Goal: Information Seeking & Learning: Compare options

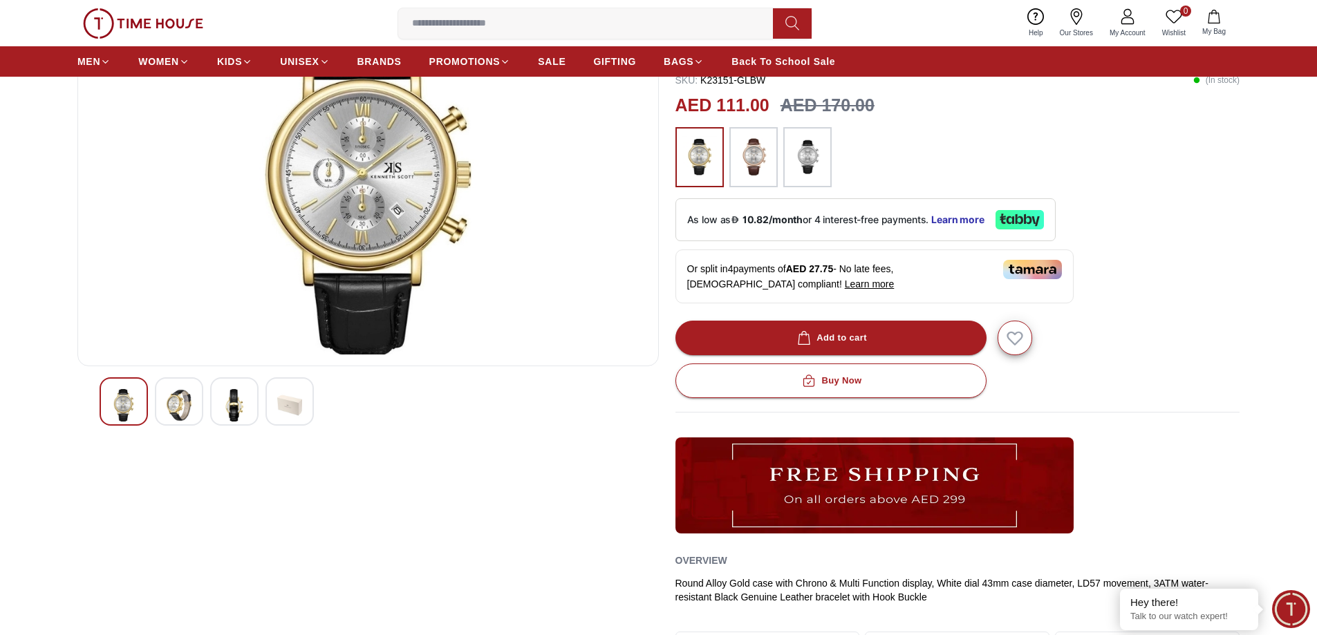
scroll to position [69, 0]
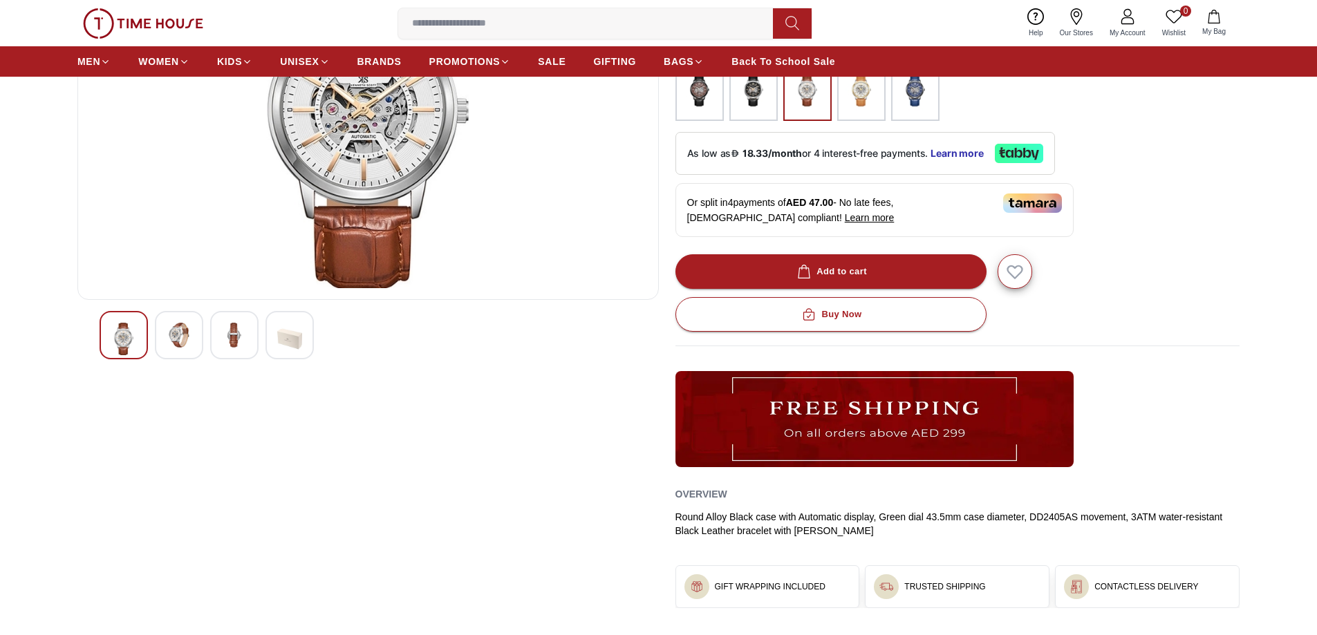
scroll to position [69, 0]
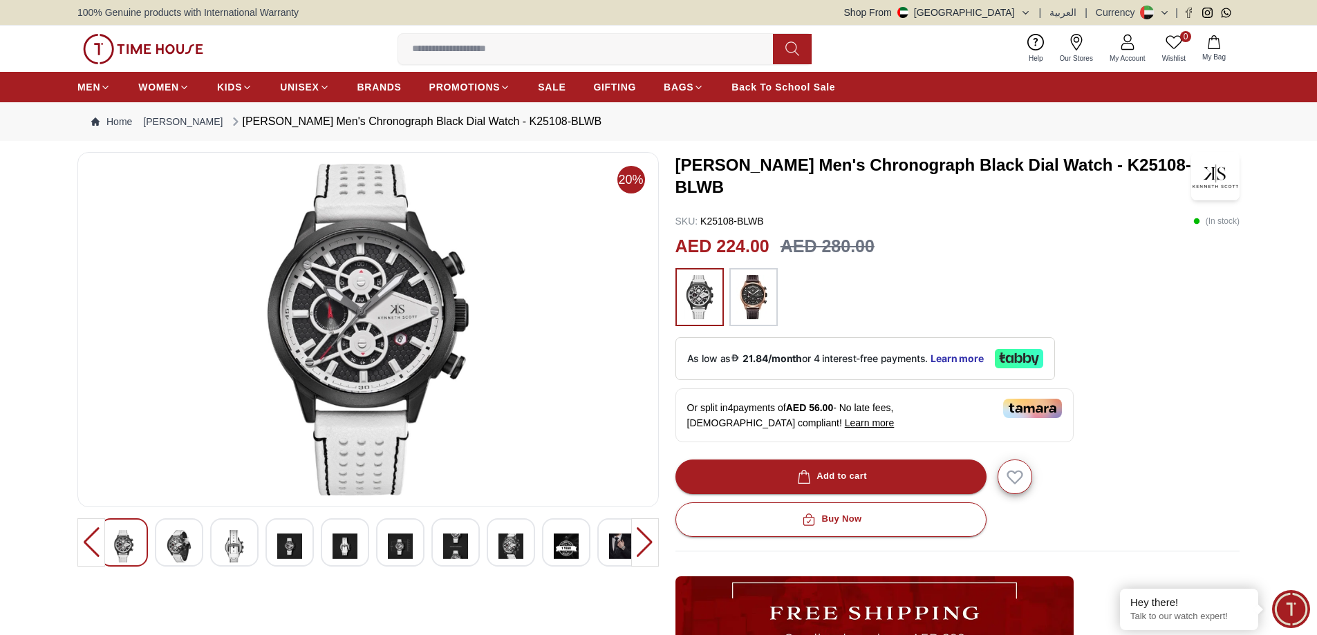
click at [644, 545] on div at bounding box center [645, 542] width 28 height 48
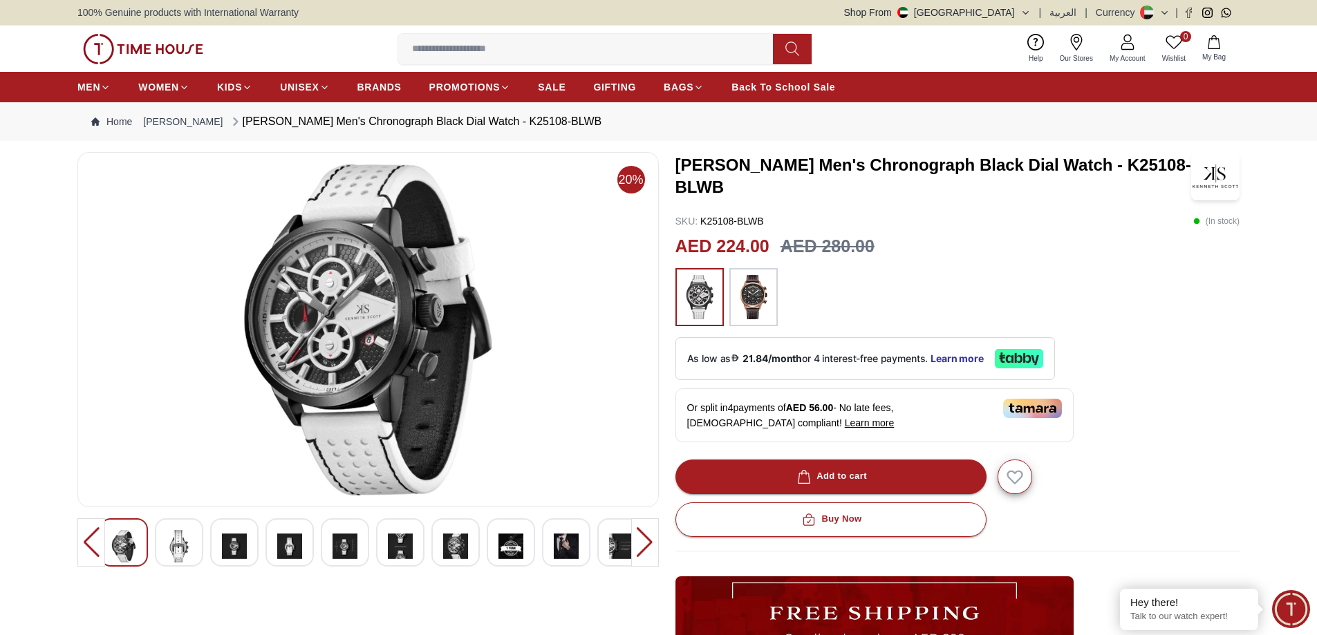
click at [644, 545] on div at bounding box center [645, 542] width 28 height 48
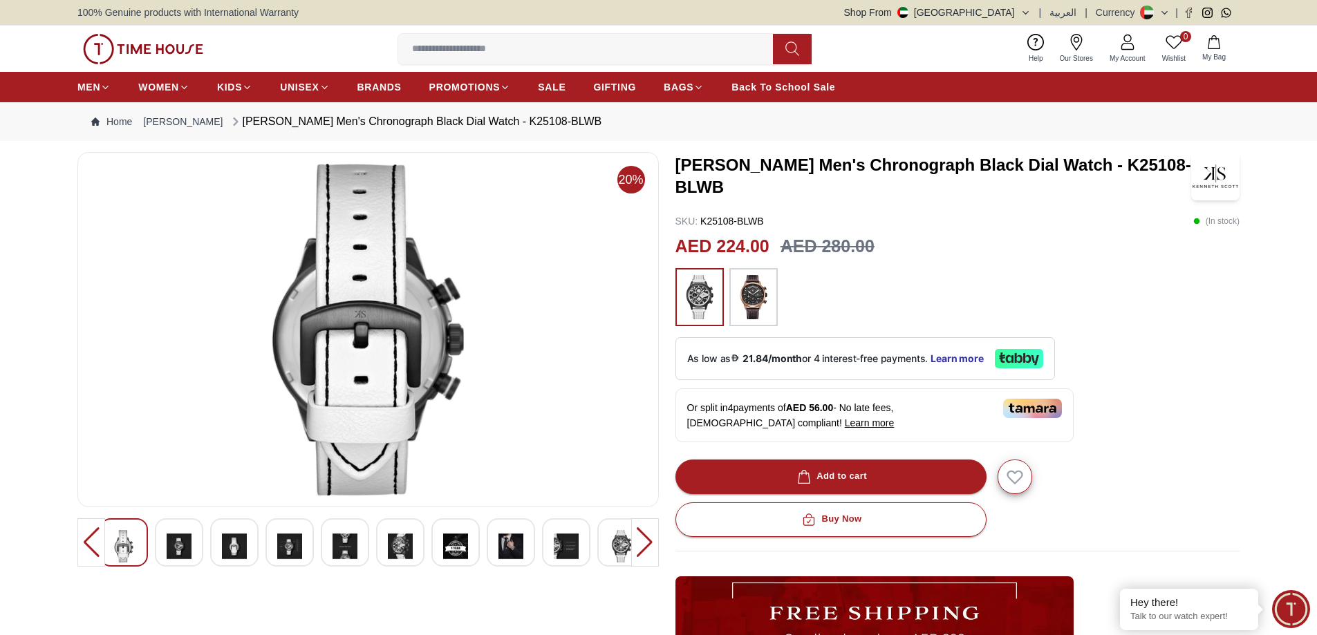
click at [643, 545] on div at bounding box center [645, 542] width 28 height 48
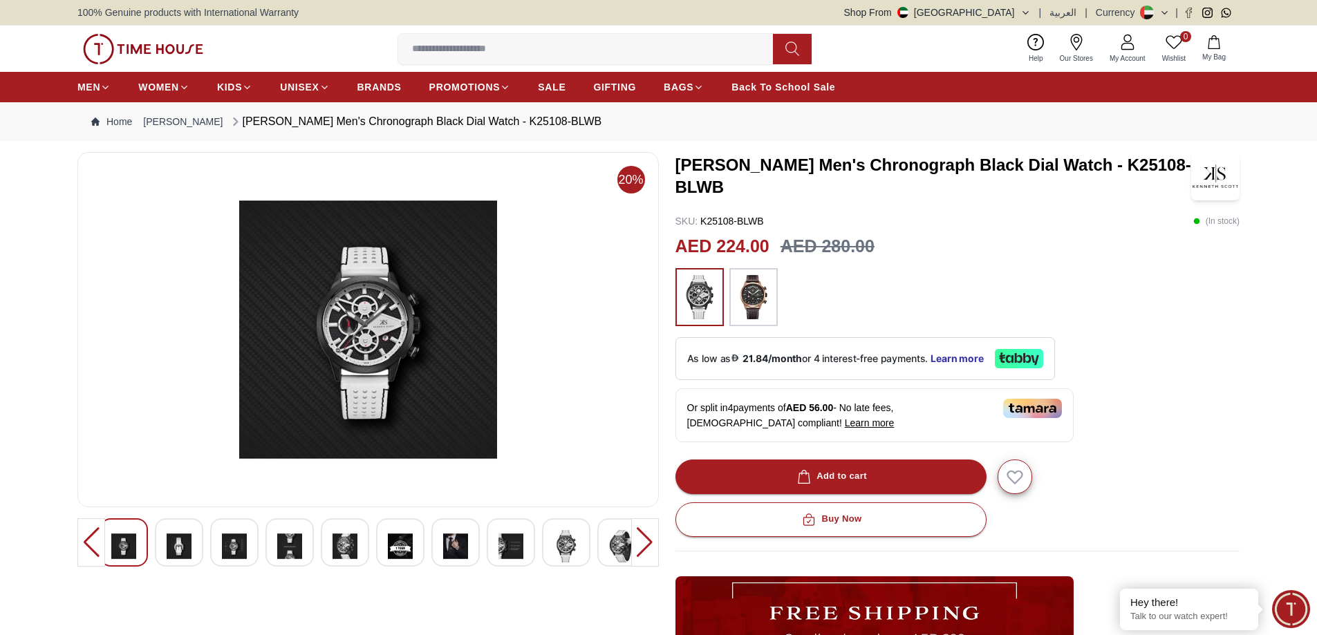
click at [643, 545] on div at bounding box center [645, 542] width 28 height 48
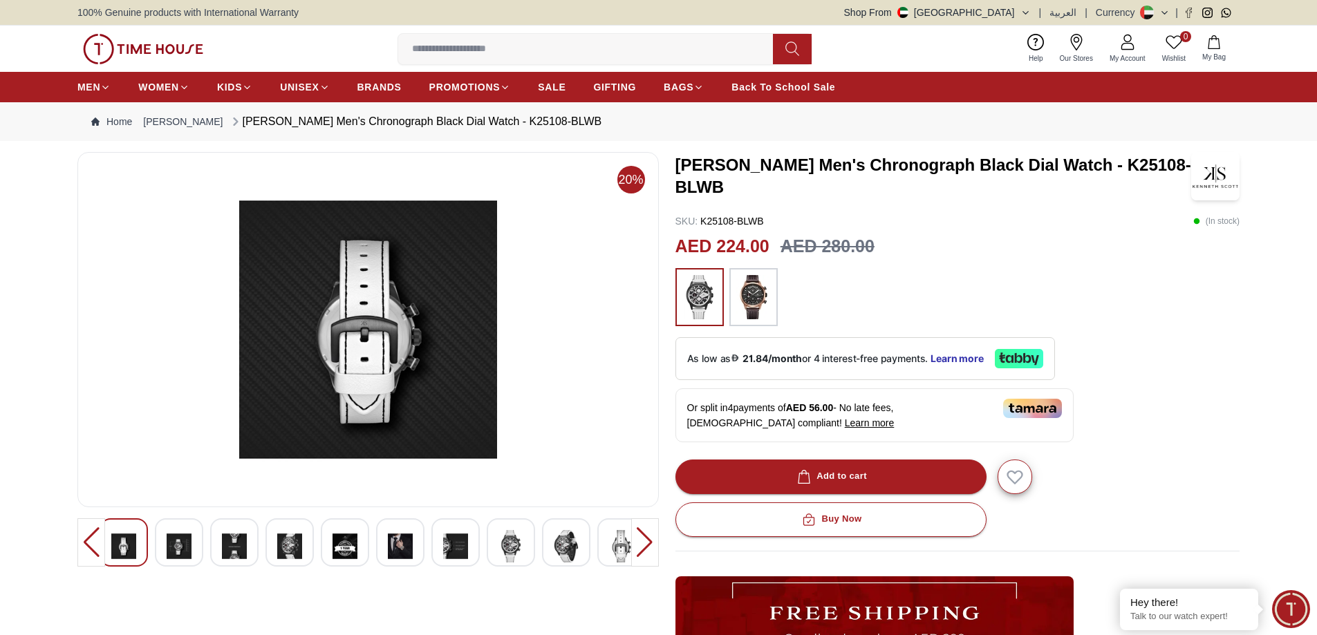
click at [643, 545] on div at bounding box center [645, 542] width 28 height 48
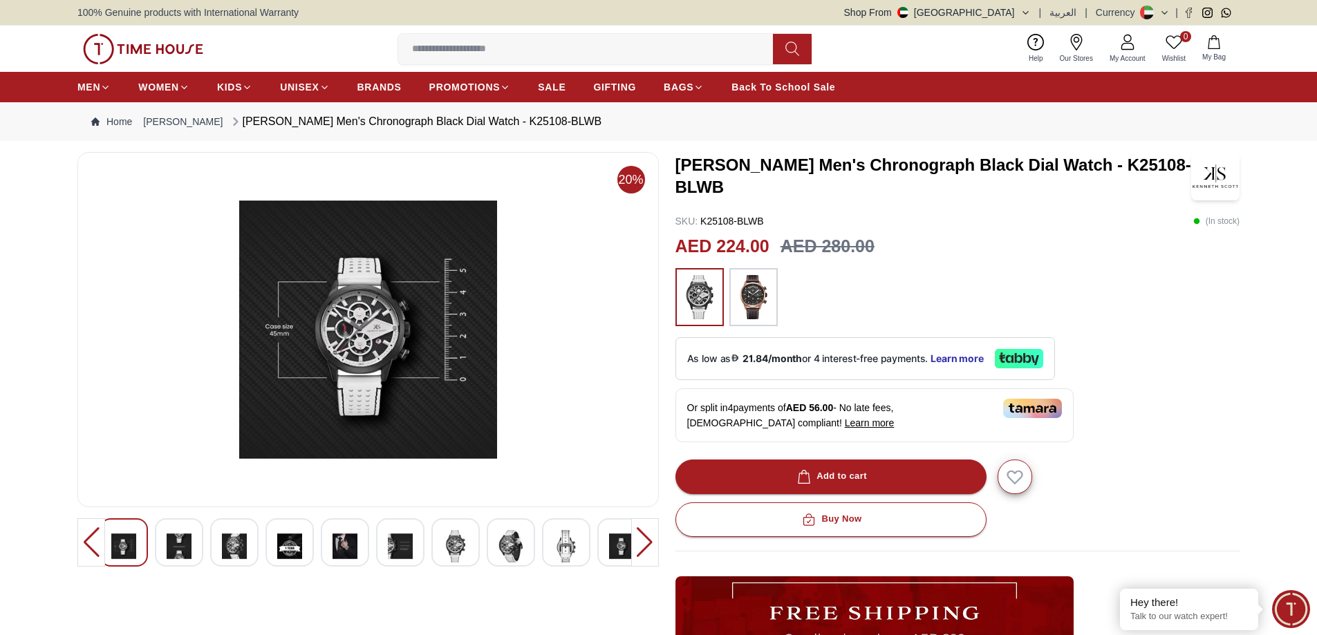
click at [643, 545] on div at bounding box center [645, 542] width 28 height 48
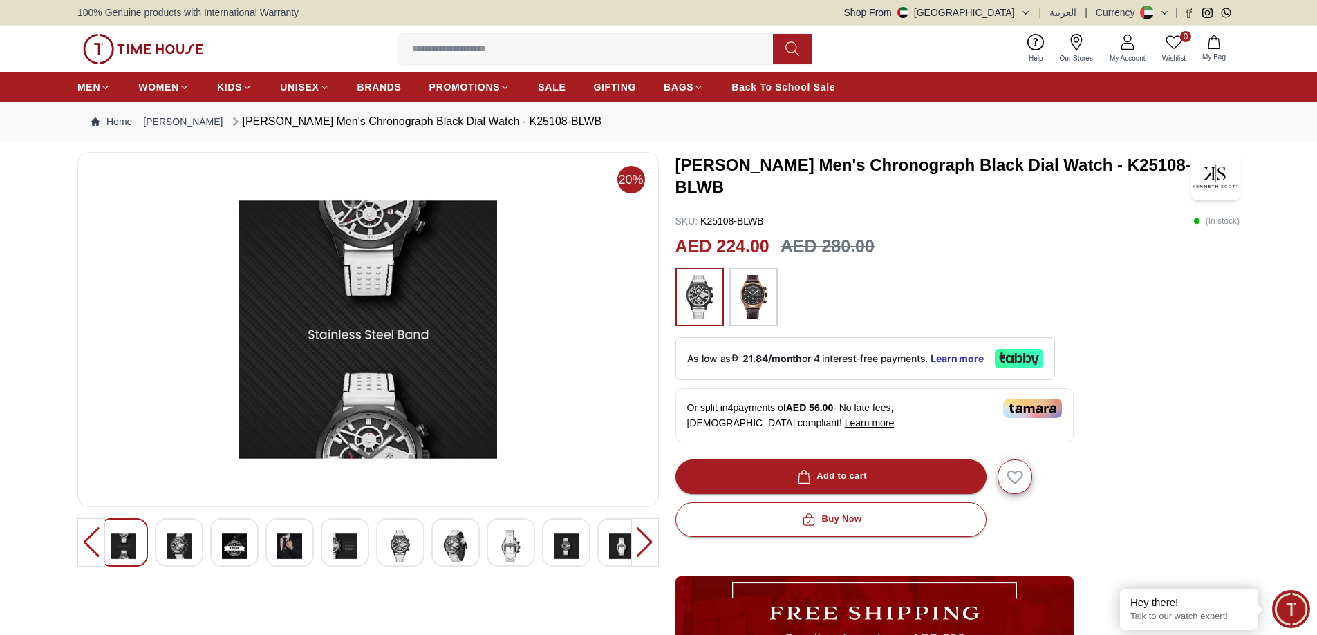
click at [643, 545] on div at bounding box center [645, 542] width 28 height 48
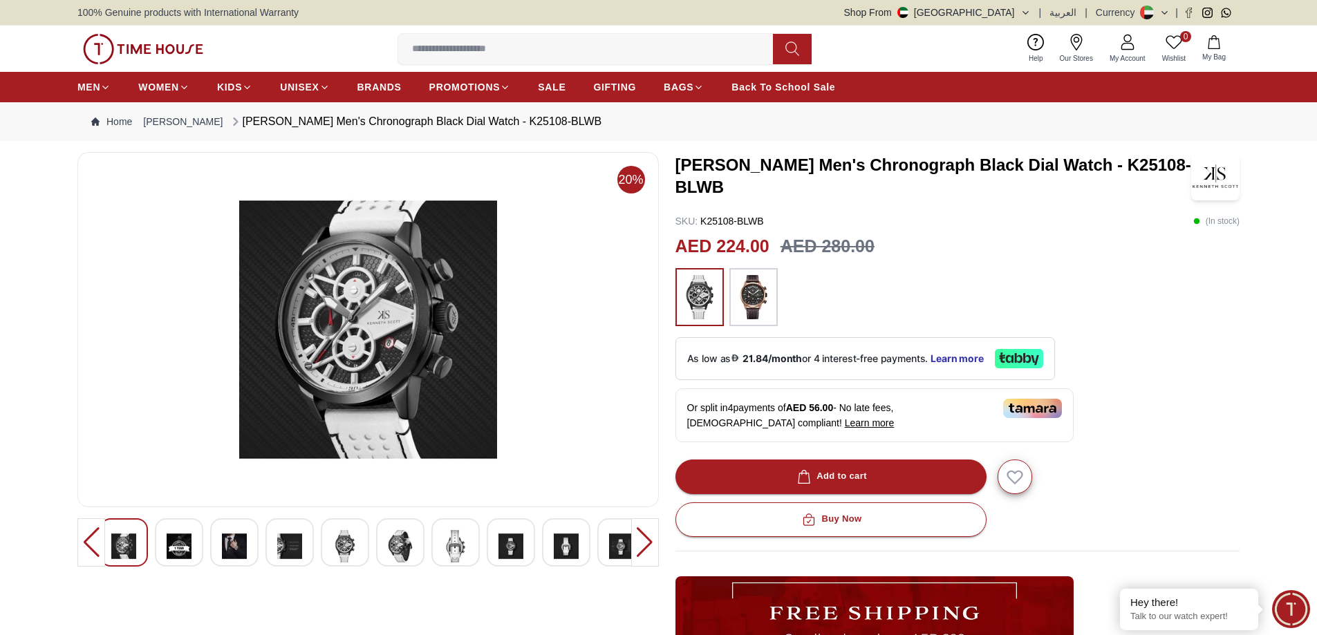
click at [643, 545] on div at bounding box center [645, 542] width 28 height 48
